Goal: Navigation & Orientation: Find specific page/section

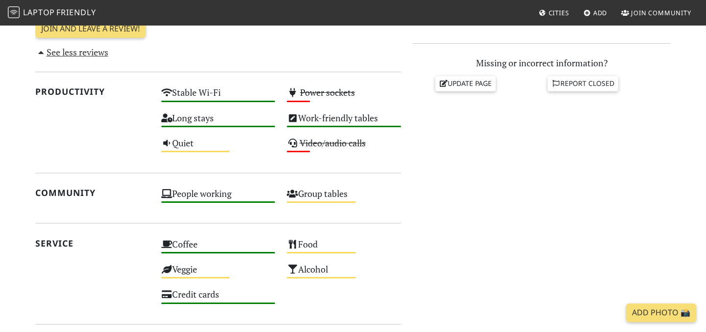
scroll to position [672, 0]
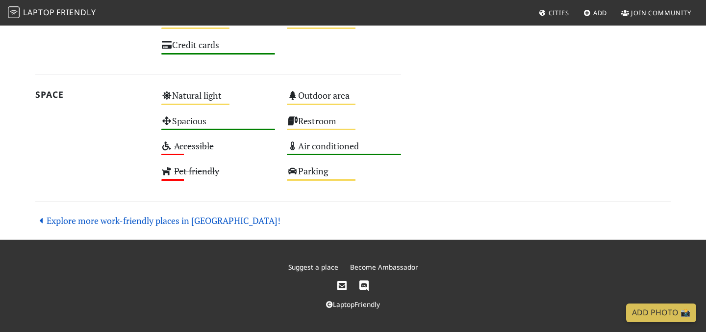
click at [178, 219] on link "Explore more work-friendly places in London!" at bounding box center [157, 220] width 245 height 12
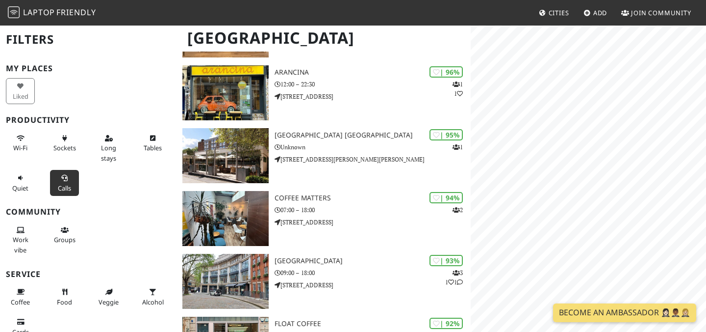
click at [67, 182] on button "Calls" at bounding box center [64, 183] width 29 height 26
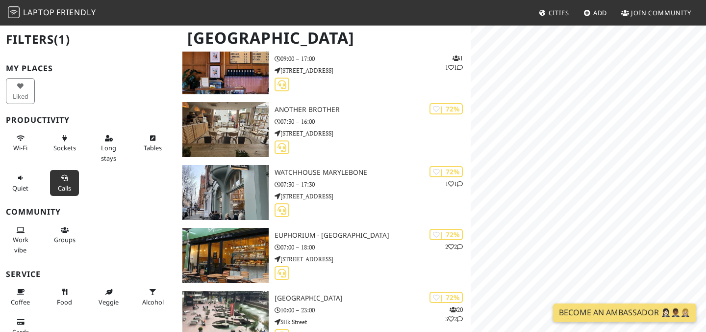
click at [563, 12] on span "Cities" at bounding box center [559, 12] width 21 height 9
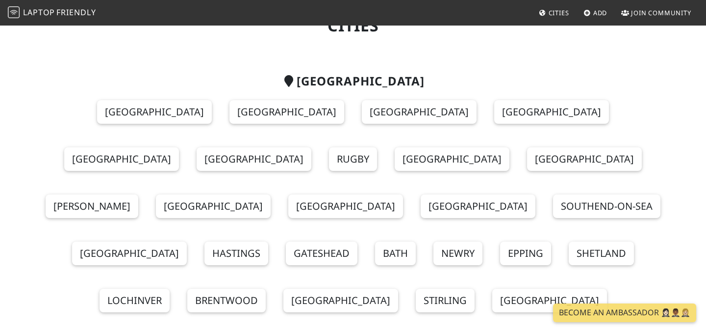
scroll to position [52, 0]
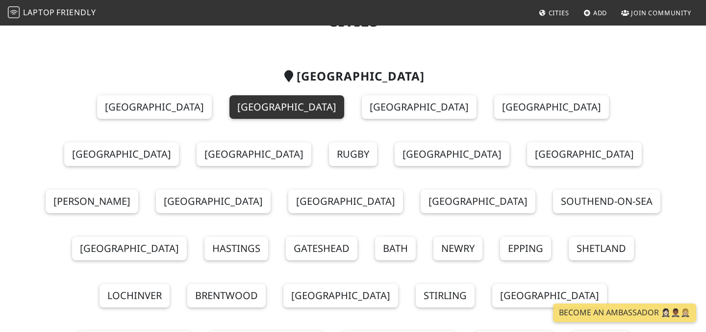
click at [230, 114] on link "London" at bounding box center [287, 107] width 115 height 24
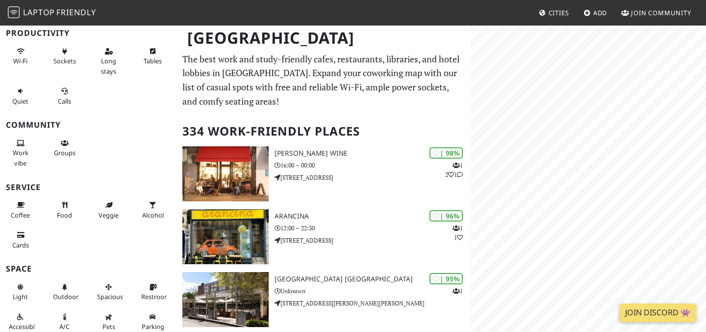
scroll to position [92, 0]
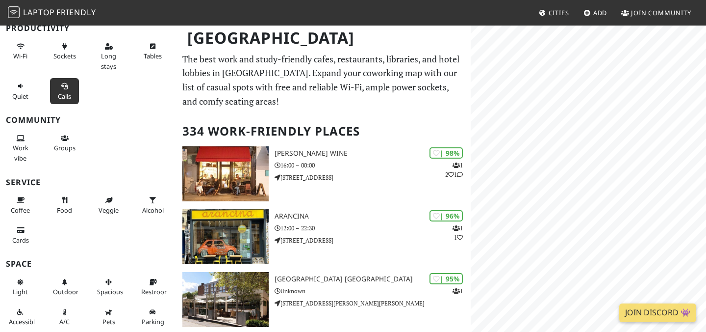
click at [66, 93] on span "Calls" at bounding box center [64, 96] width 13 height 9
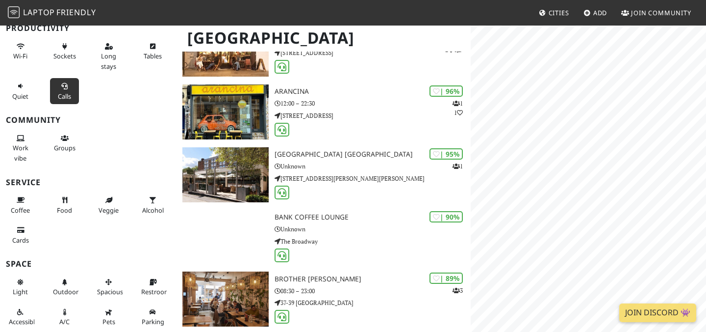
scroll to position [0, 0]
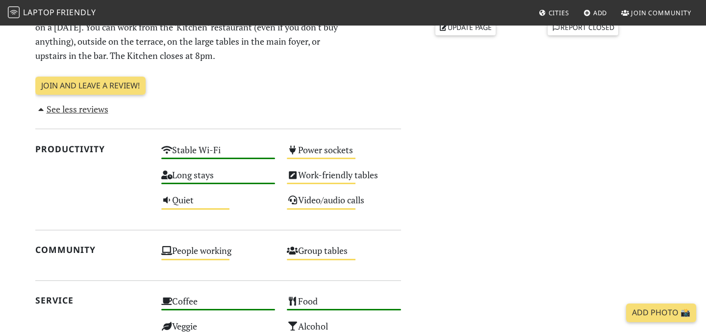
scroll to position [492, 0]
